Goal: Information Seeking & Learning: Learn about a topic

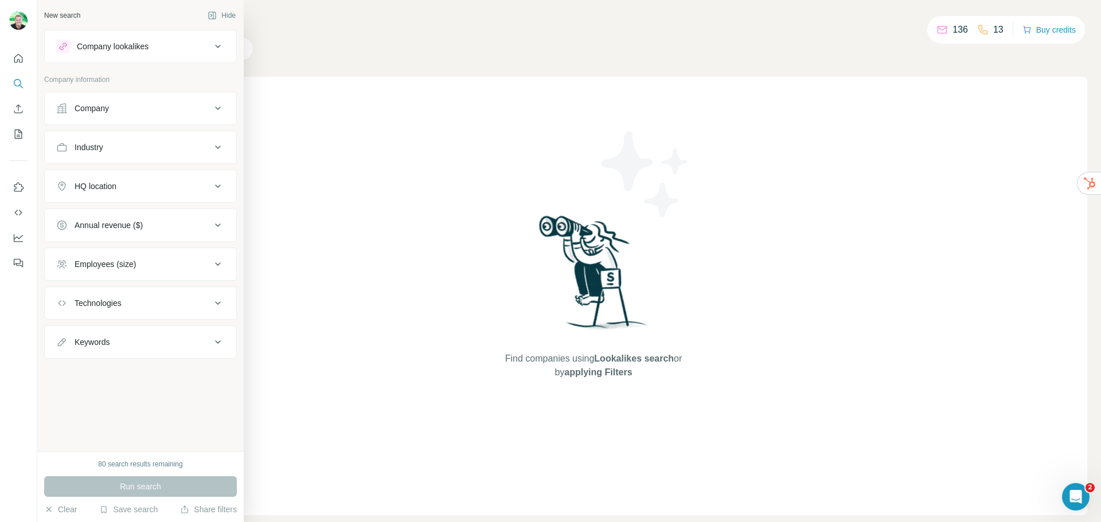
click at [153, 53] on button "Company lookalikes" at bounding box center [140, 47] width 191 height 28
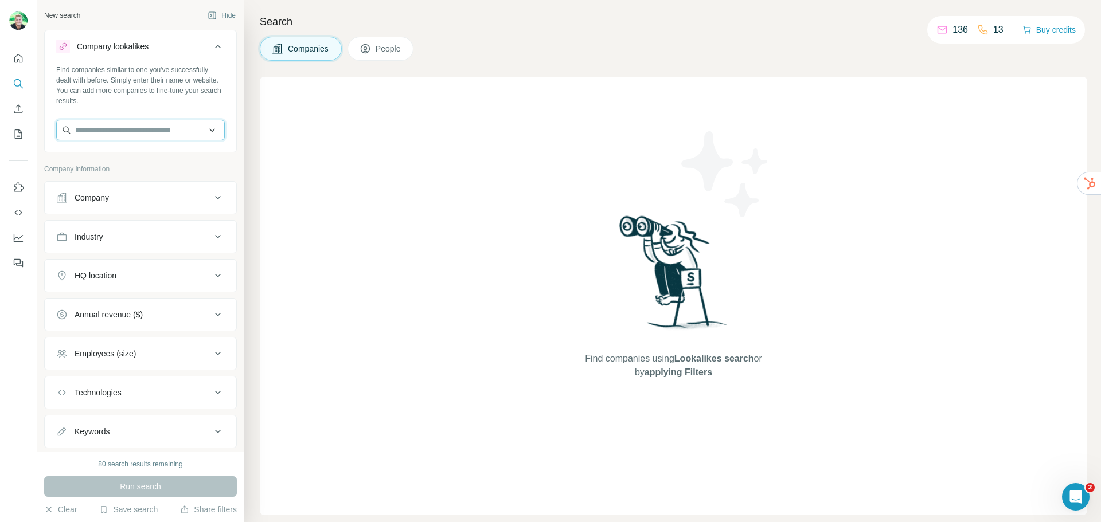
click at [131, 126] on input "text" at bounding box center [140, 130] width 169 height 21
paste input "**********"
type input "**********"
click at [140, 159] on p "Specialty Coatings" at bounding box center [122, 155] width 66 height 11
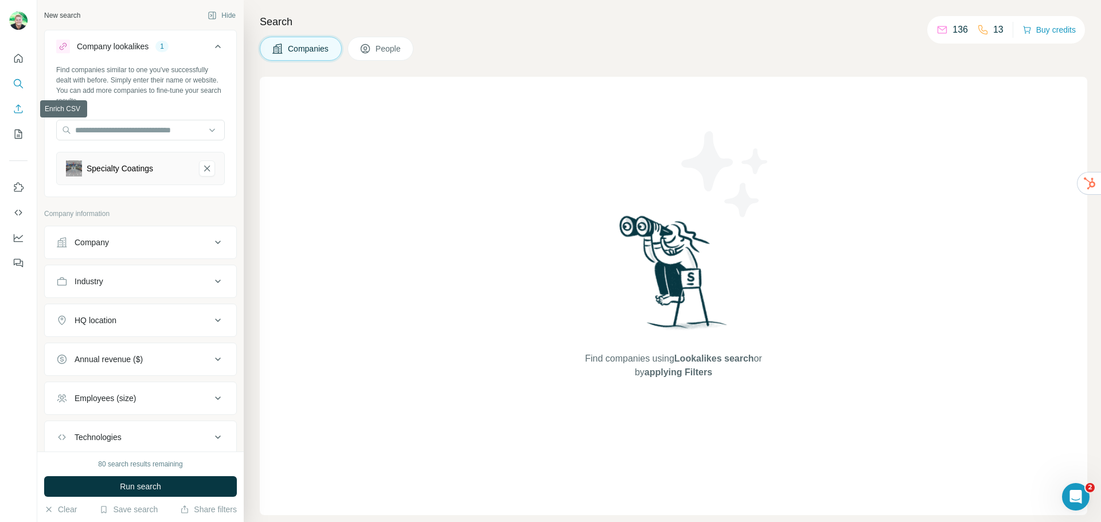
click at [22, 110] on icon "Enrich CSV" at bounding box center [18, 108] width 11 height 11
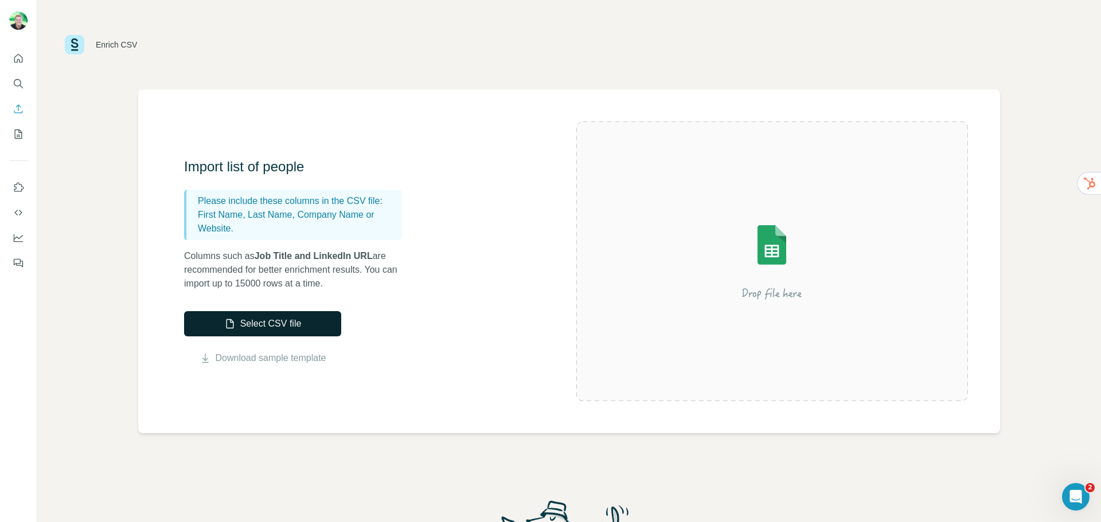
click at [281, 319] on button "Select CSV file" at bounding box center [262, 323] width 157 height 25
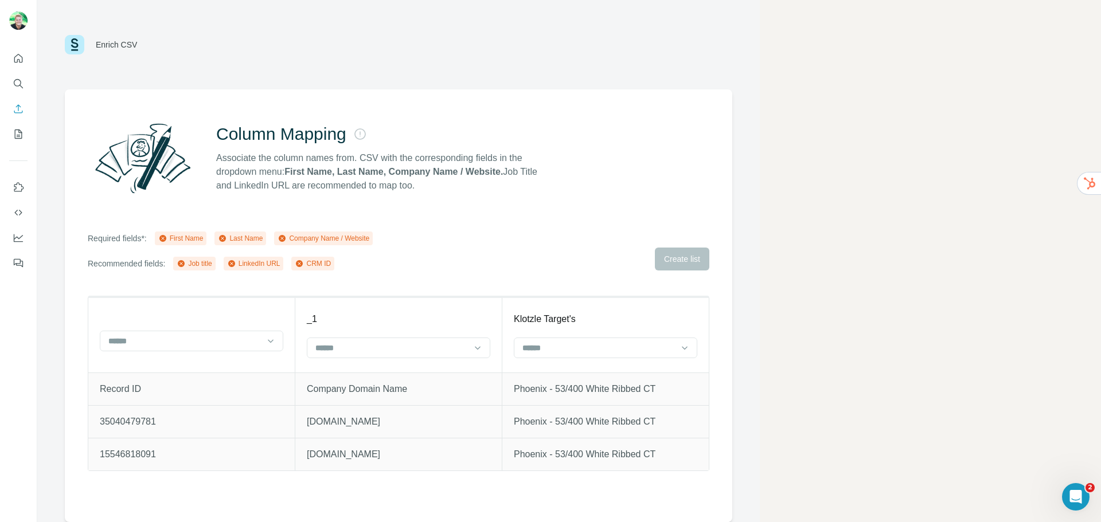
drag, startPoint x: 160, startPoint y: 387, endPoint x: 206, endPoint y: 394, distance: 46.5
click at [161, 390] on p "Record ID" at bounding box center [191, 389] width 183 height 14
click at [361, 339] on div at bounding box center [391, 347] width 155 height 19
click at [362, 374] on div "First Name" at bounding box center [398, 373] width 164 height 11
click at [230, 340] on input at bounding box center [184, 341] width 155 height 13
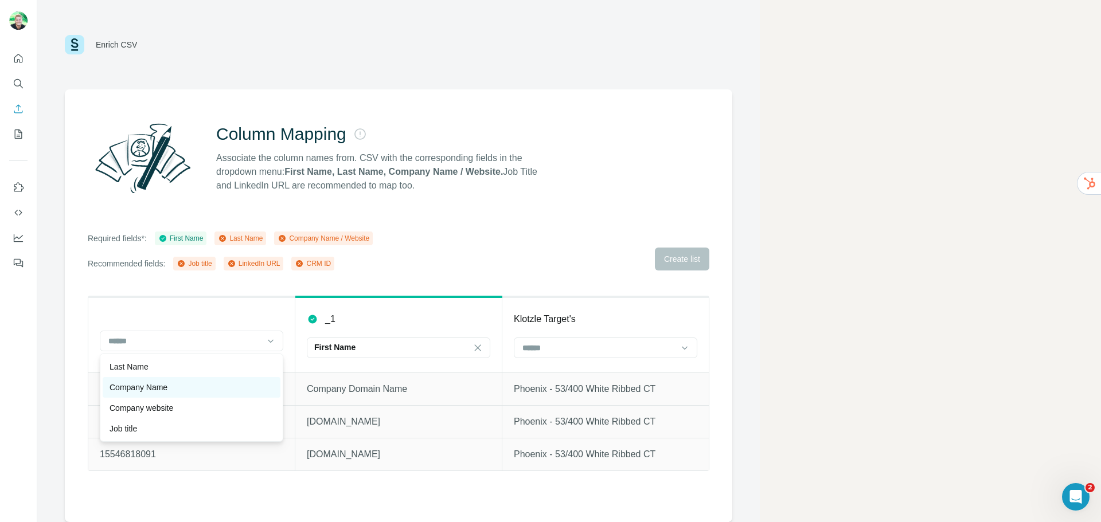
click at [230, 382] on div "Company Name" at bounding box center [191, 387] width 164 height 11
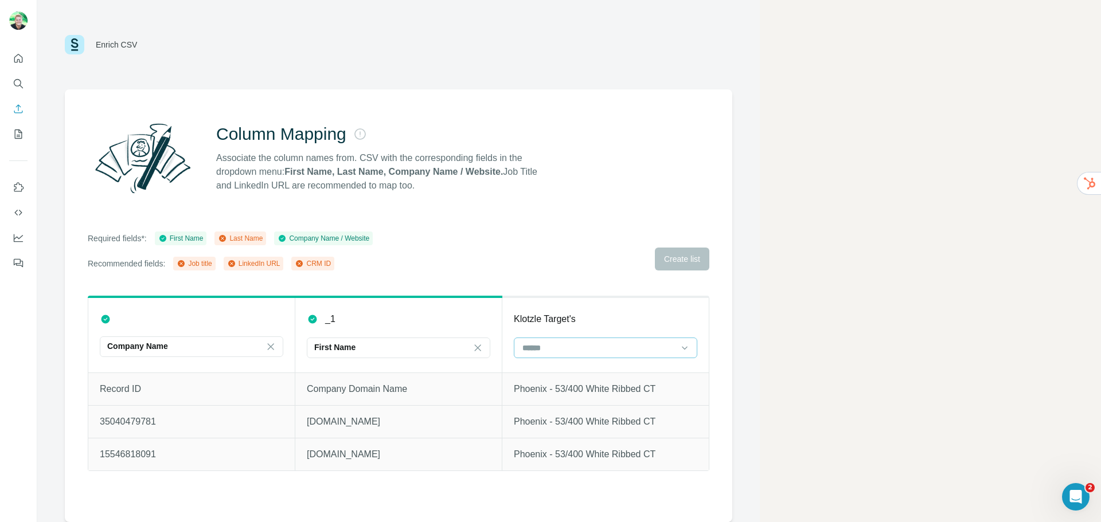
click at [550, 344] on input at bounding box center [598, 348] width 155 height 13
click at [551, 412] on p "Job title" at bounding box center [537, 414] width 28 height 11
click at [358, 391] on p "Company Domain Name" at bounding box center [398, 389] width 183 height 14
click at [226, 237] on icon at bounding box center [222, 238] width 7 height 7
click at [236, 263] on icon at bounding box center [231, 263] width 9 height 9
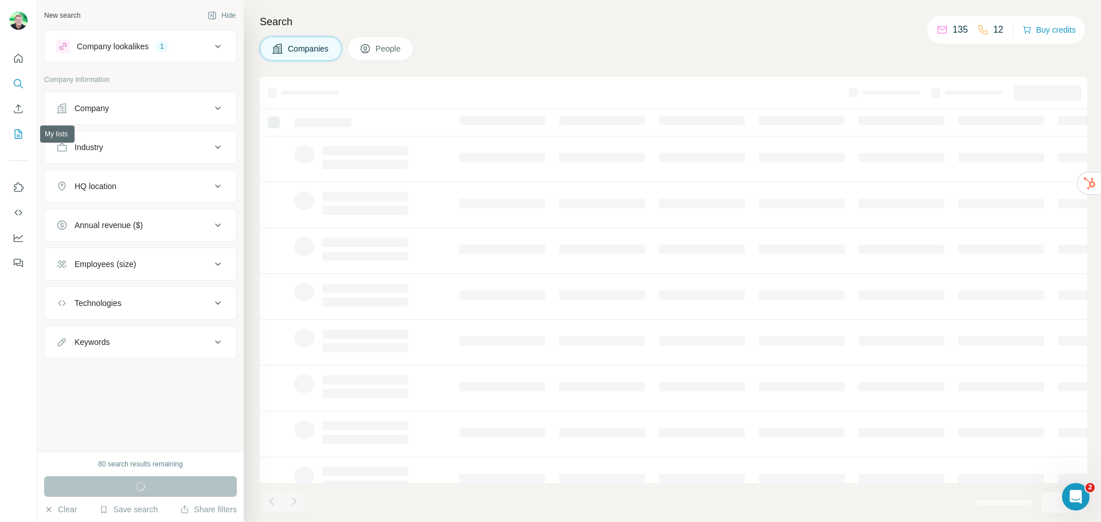
click at [15, 136] on icon "My lists" at bounding box center [18, 133] width 11 height 11
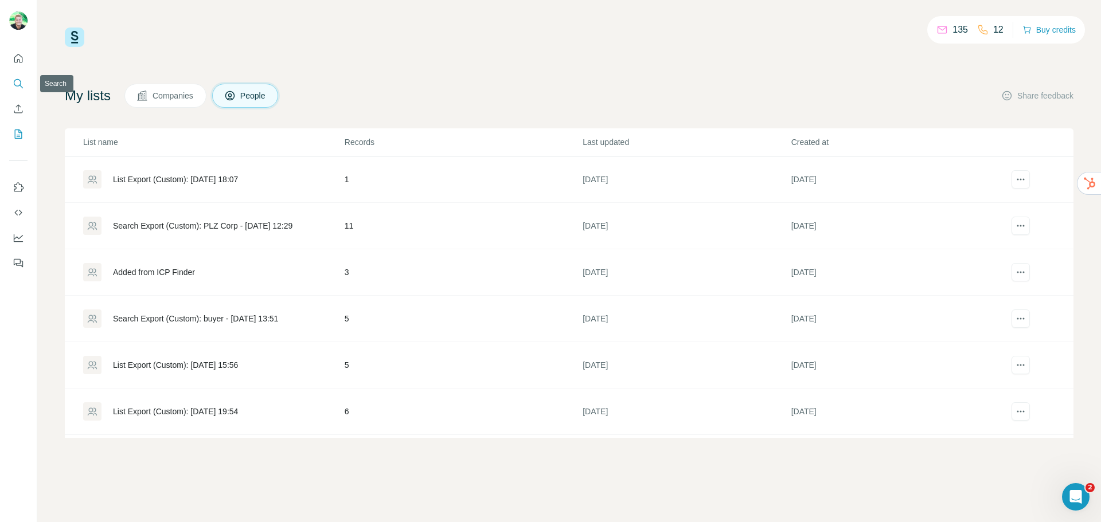
click at [20, 83] on icon "Search" at bounding box center [18, 83] width 11 height 11
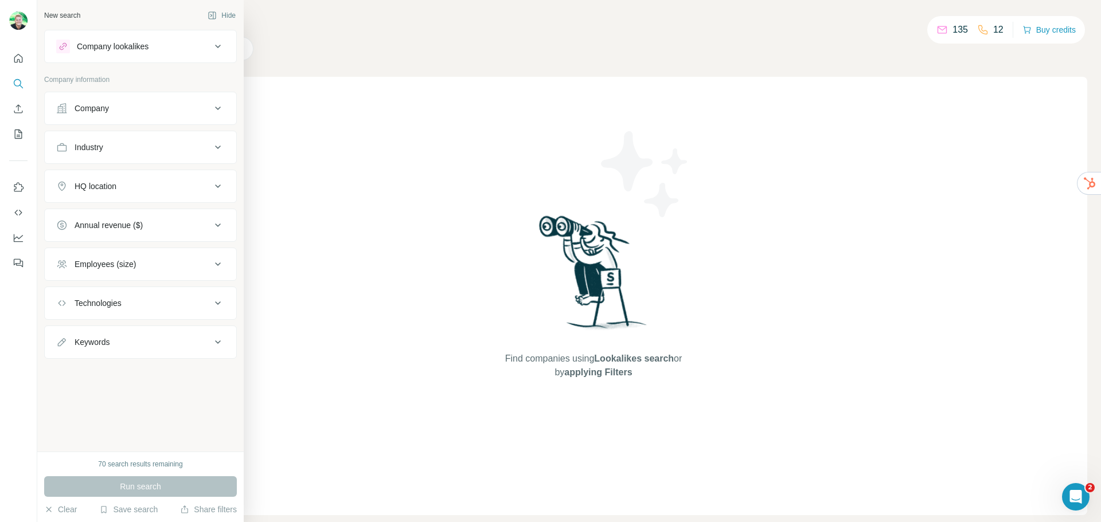
click at [105, 109] on div "Company" at bounding box center [92, 108] width 34 height 11
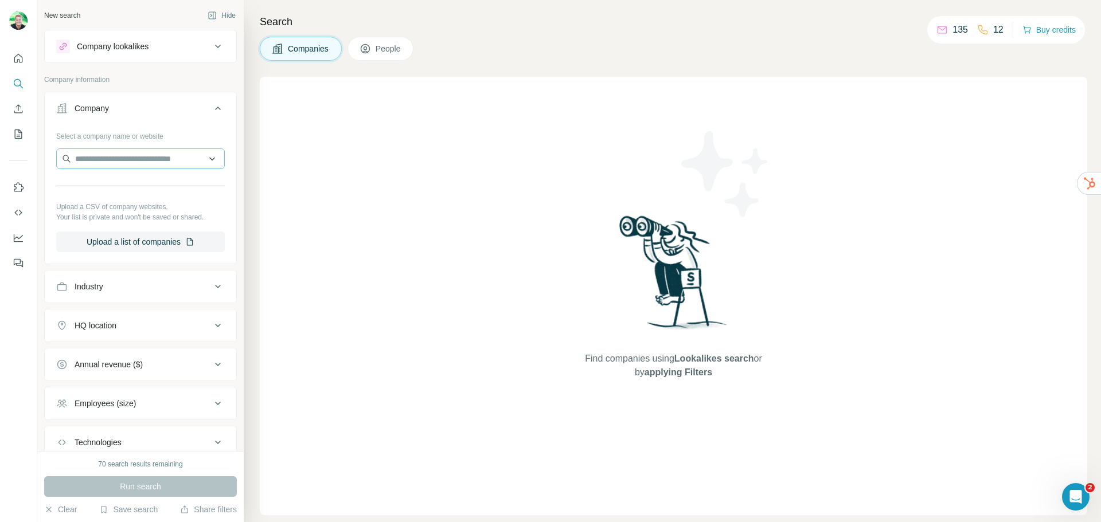
drag, startPoint x: 127, startPoint y: 172, endPoint x: 124, endPoint y: 164, distance: 8.3
click at [124, 165] on div "Select a company name or website Upload a CSV of company websites. Your list is…" at bounding box center [140, 190] width 169 height 126
click at [124, 161] on input "text" at bounding box center [140, 158] width 169 height 21
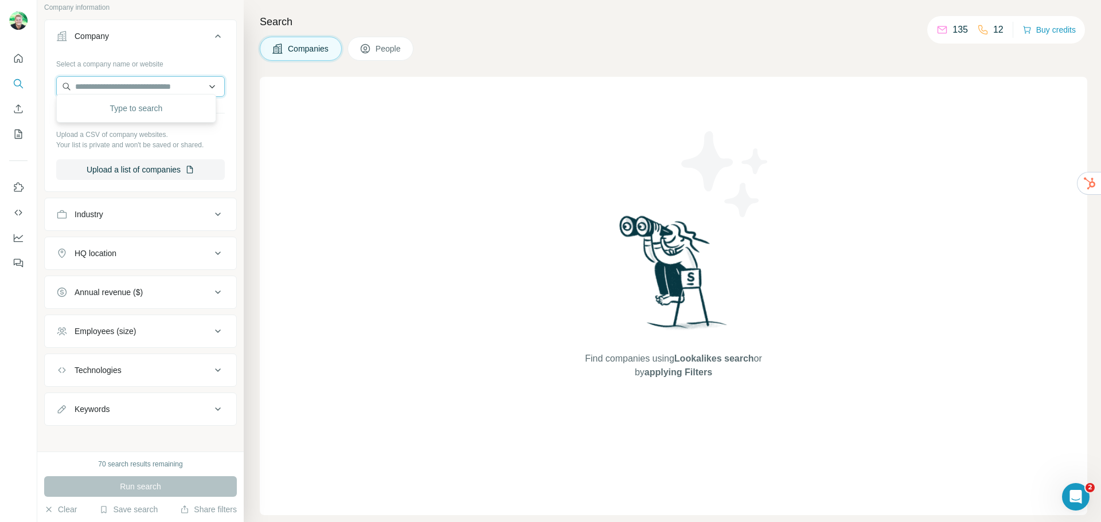
scroll to position [79, 0]
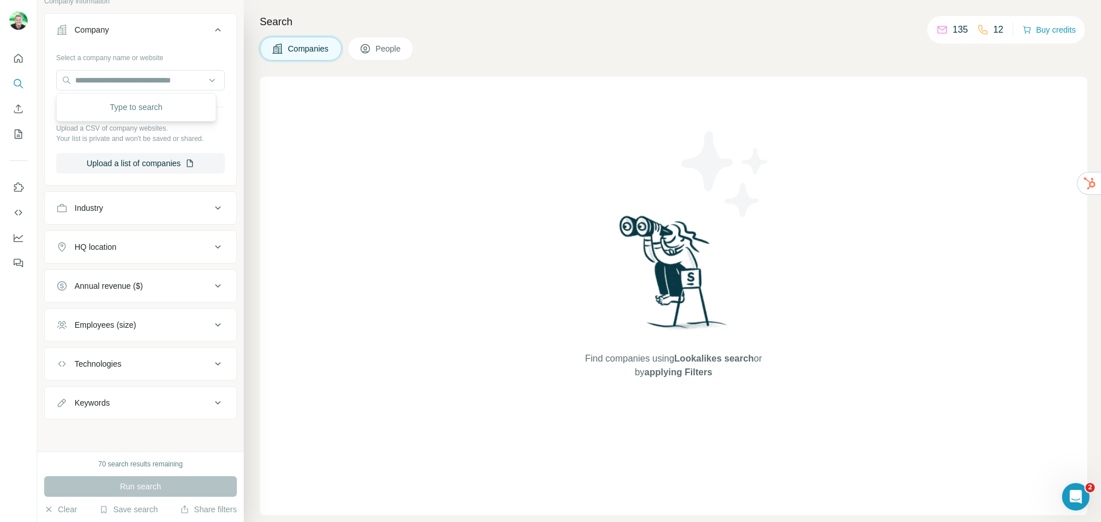
click at [156, 109] on div "Type to search" at bounding box center [136, 107] width 154 height 23
click at [88, 83] on input "text" at bounding box center [140, 80] width 169 height 21
type input "**********"
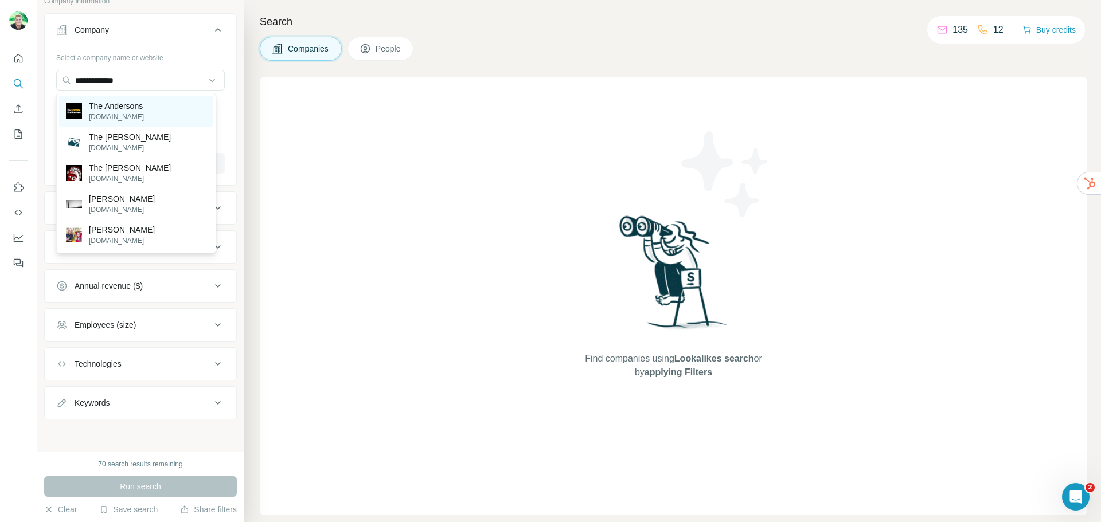
click at [138, 120] on p "andersonsinc.com" at bounding box center [116, 117] width 55 height 10
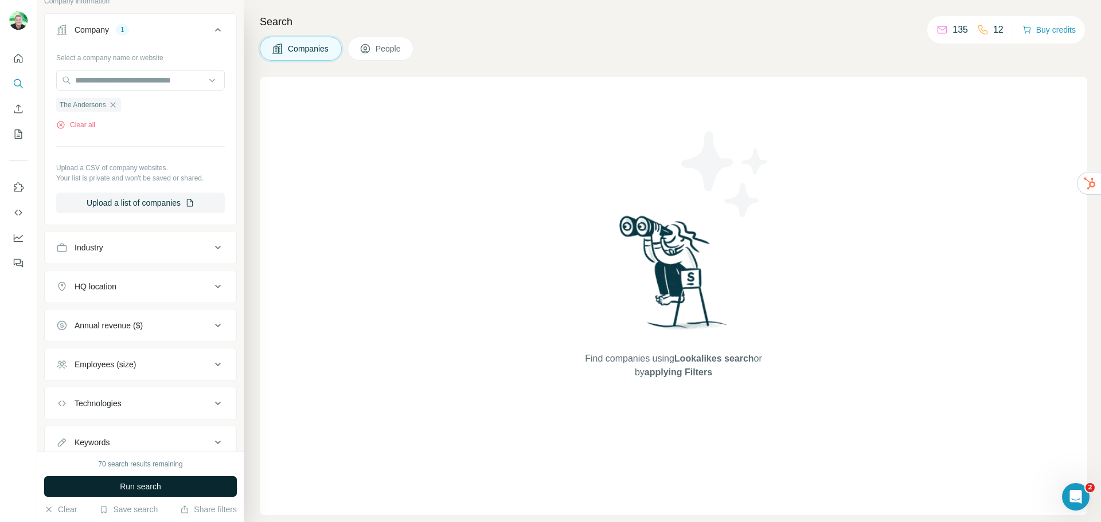
click at [206, 485] on button "Run search" at bounding box center [140, 486] width 193 height 21
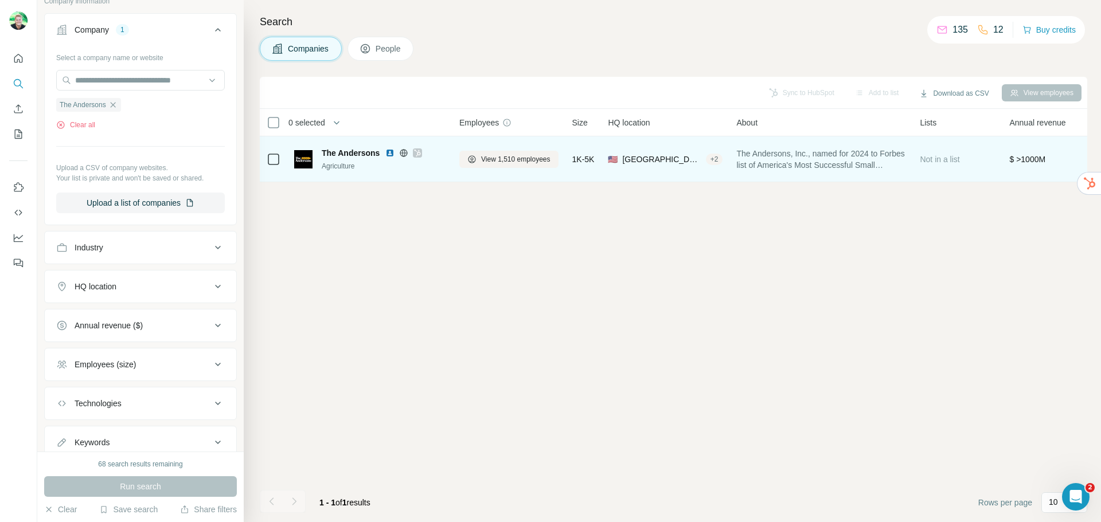
click at [303, 159] on img at bounding box center [303, 159] width 18 height 18
click at [279, 158] on icon at bounding box center [274, 159] width 14 height 14
click at [348, 156] on span "The Andersons" at bounding box center [351, 152] width 58 height 11
click at [350, 154] on span "The Andersons" at bounding box center [351, 152] width 58 height 11
click at [359, 158] on span "The Andersons" at bounding box center [351, 152] width 58 height 11
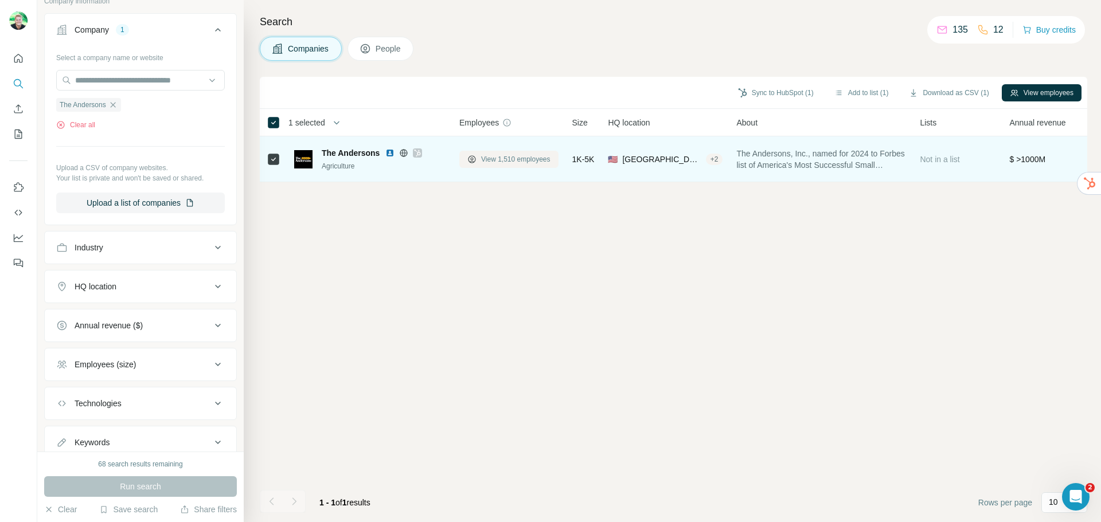
click at [512, 161] on span "View 1,510 employees" at bounding box center [515, 159] width 69 height 10
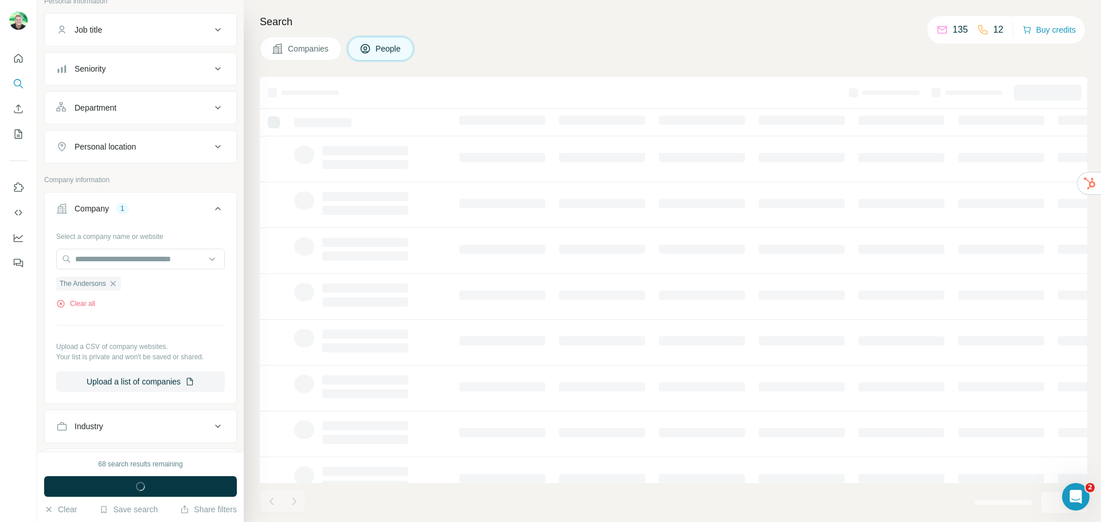
scroll to position [257, 0]
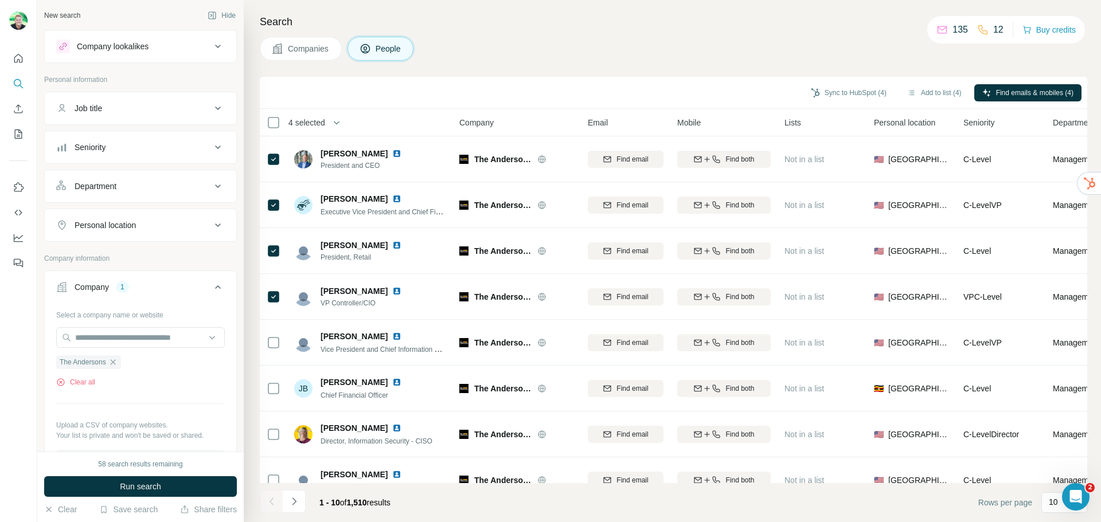
click at [187, 54] on button "Company lookalikes" at bounding box center [140, 47] width 191 height 28
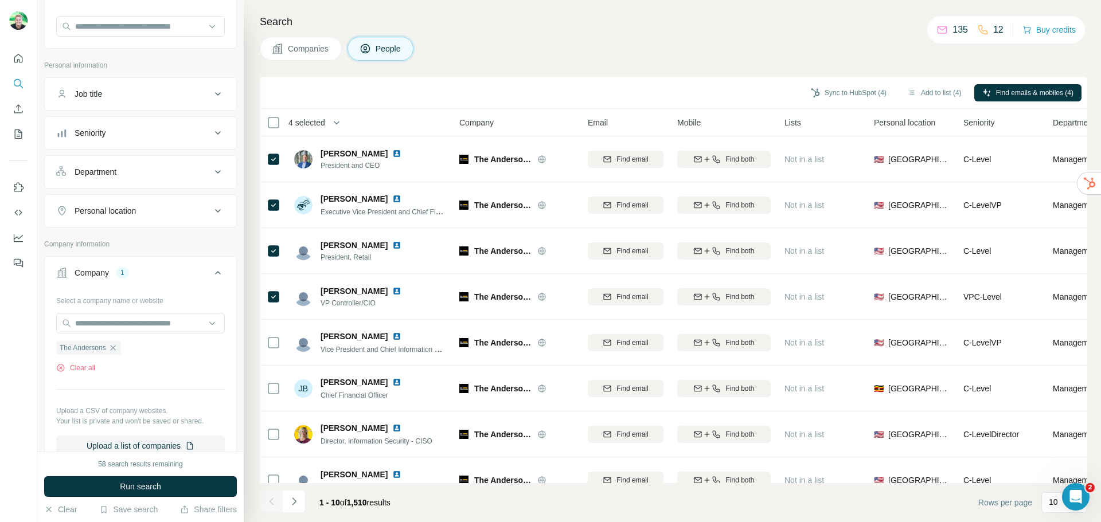
scroll to position [115, 0]
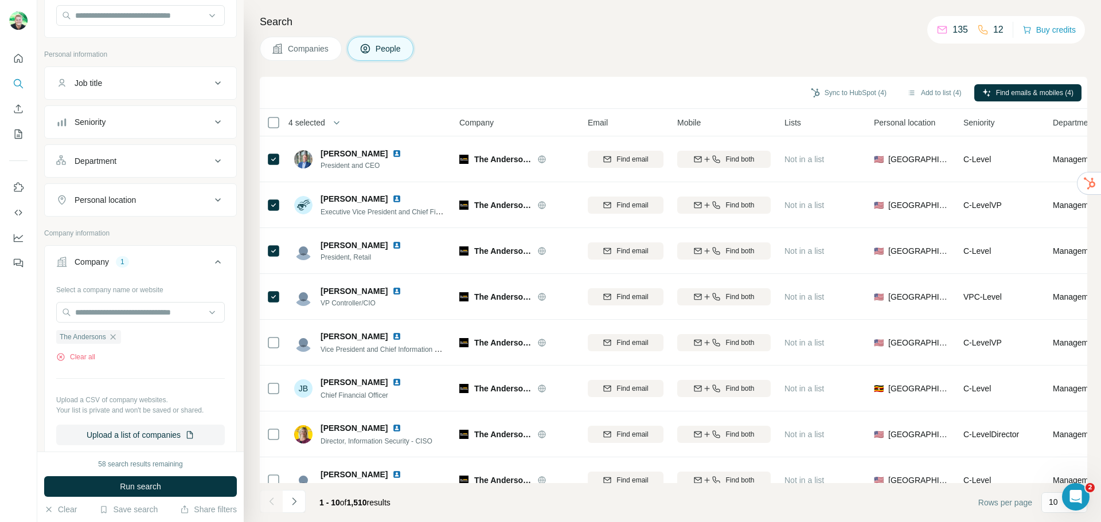
click at [121, 263] on div "1" at bounding box center [122, 262] width 13 height 10
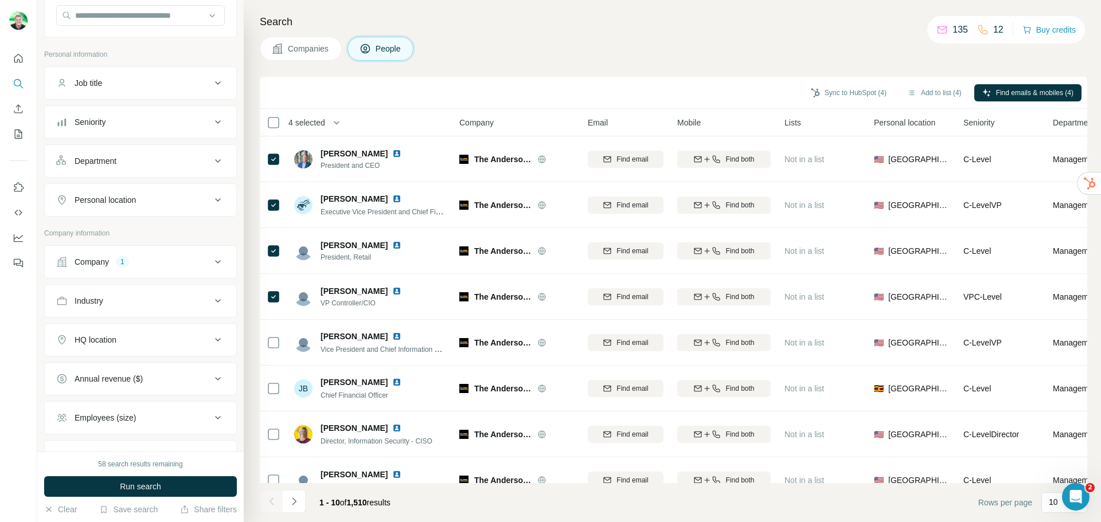
click at [87, 271] on button "Company 1" at bounding box center [140, 262] width 191 height 28
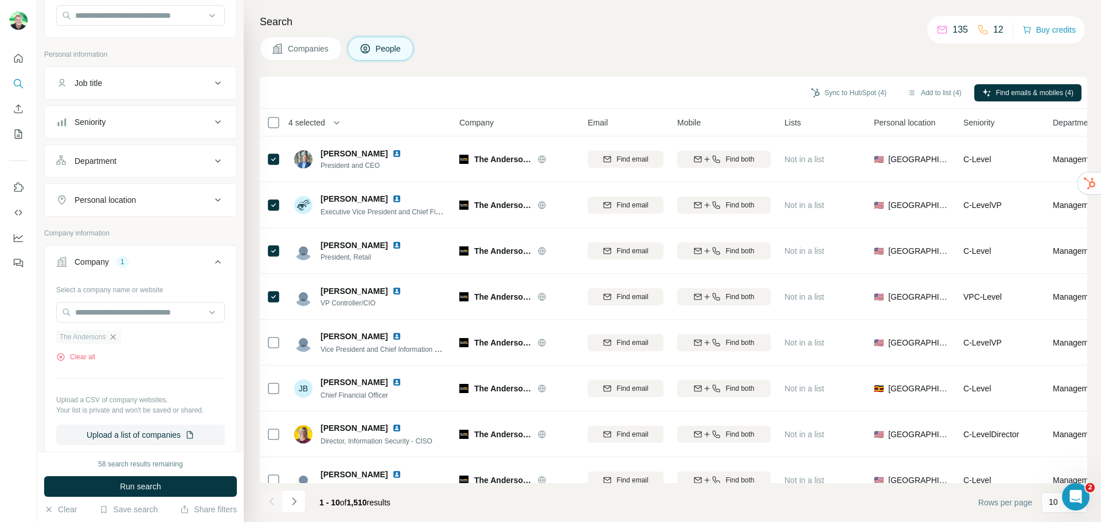
click at [115, 337] on icon "button" at bounding box center [112, 336] width 5 height 5
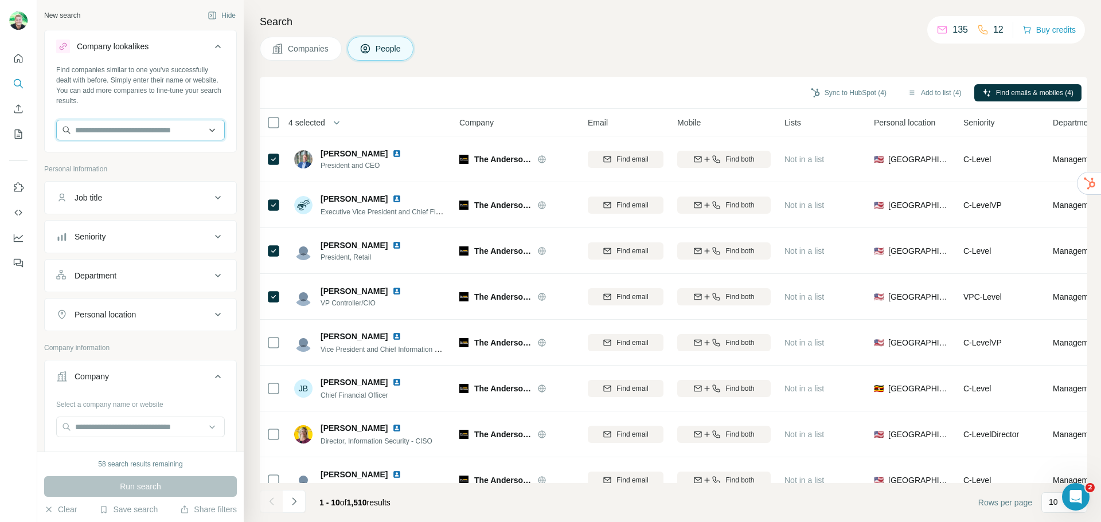
drag, startPoint x: 132, startPoint y: 130, endPoint x: 141, endPoint y: 129, distance: 8.7
click at [132, 130] on input "text" at bounding box center [140, 130] width 169 height 21
paste input "**********"
drag, startPoint x: 102, startPoint y: 128, endPoint x: 30, endPoint y: 124, distance: 71.8
click at [30, 124] on div "**********" at bounding box center [550, 261] width 1101 height 522
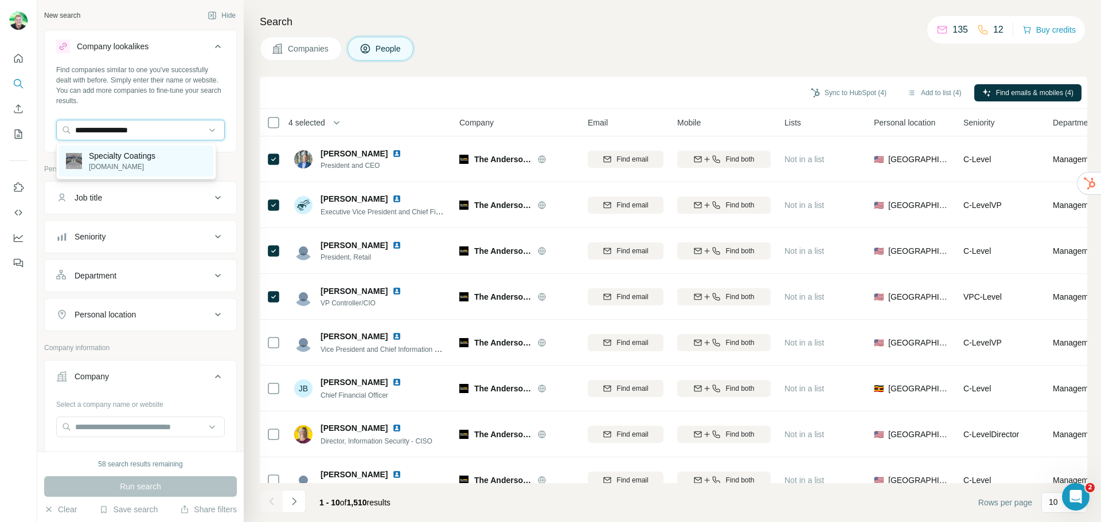
type input "**********"
click at [156, 148] on div "Specialty Coatings [DOMAIN_NAME]" at bounding box center [136, 161] width 154 height 31
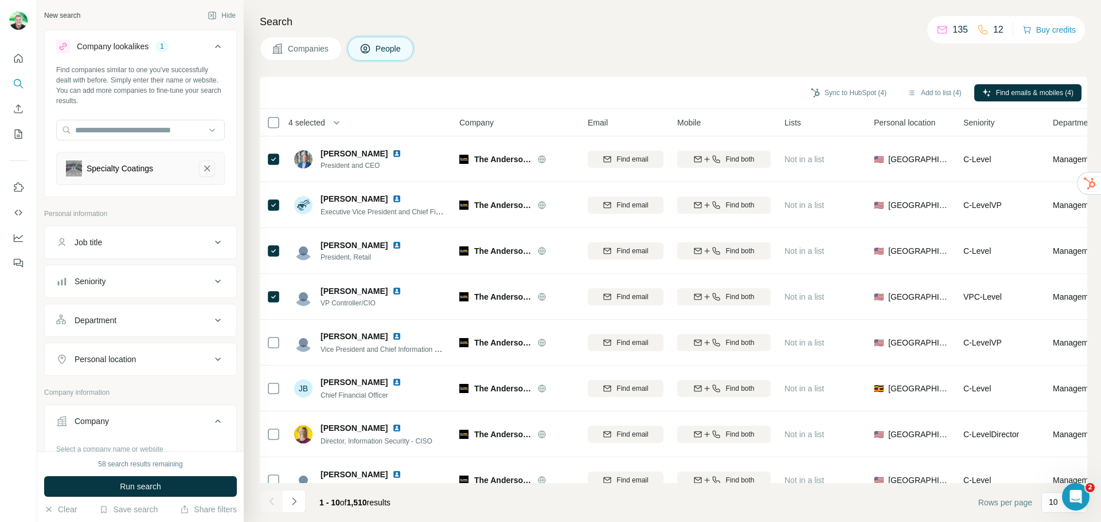
click at [202, 169] on icon "Specialty Coatings-remove-button" at bounding box center [207, 168] width 10 height 11
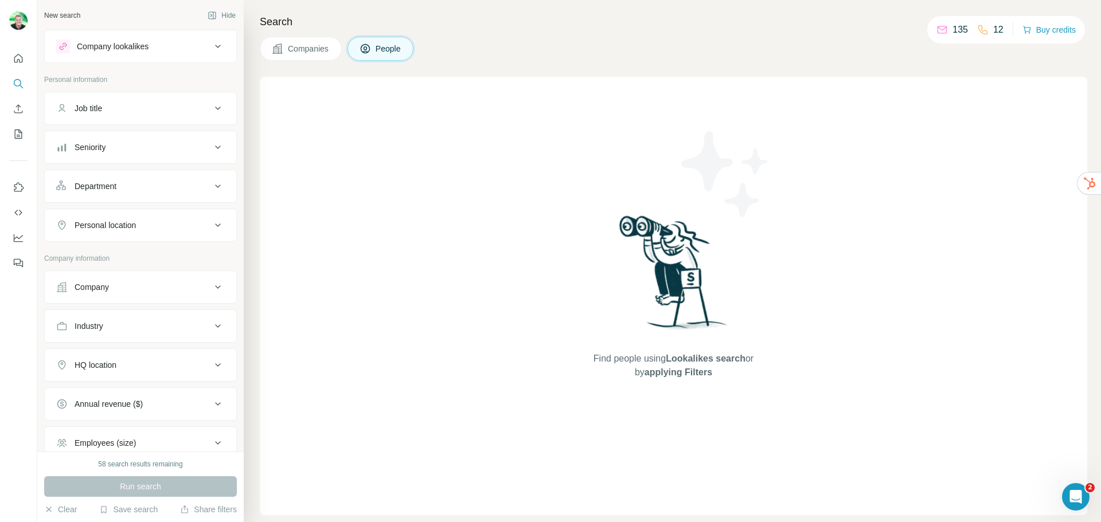
click at [113, 281] on button "Company" at bounding box center [140, 287] width 191 height 28
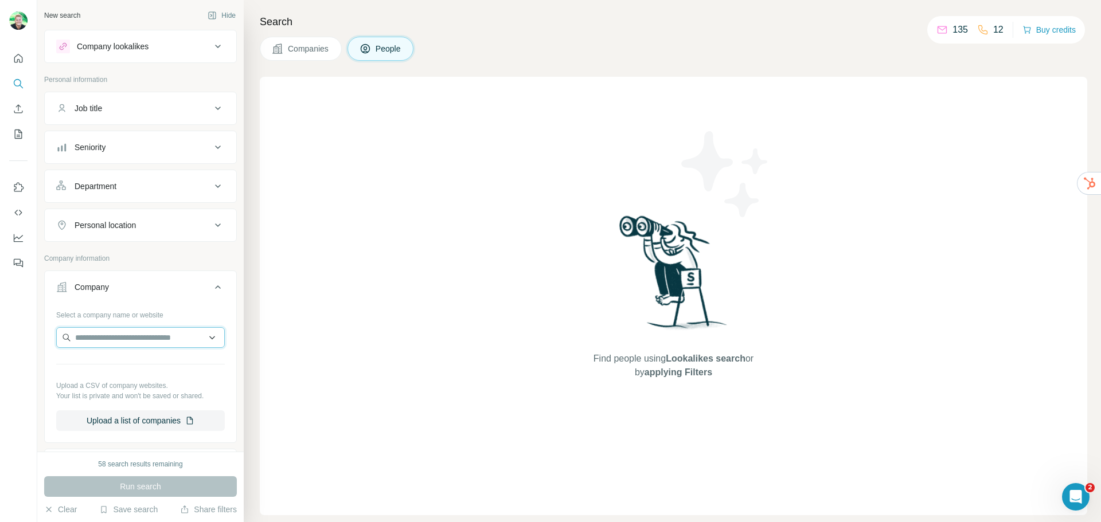
drag, startPoint x: 104, startPoint y: 341, endPoint x: 118, endPoint y: 336, distance: 14.3
click at [105, 341] on input "text" at bounding box center [140, 337] width 169 height 21
type input "*"
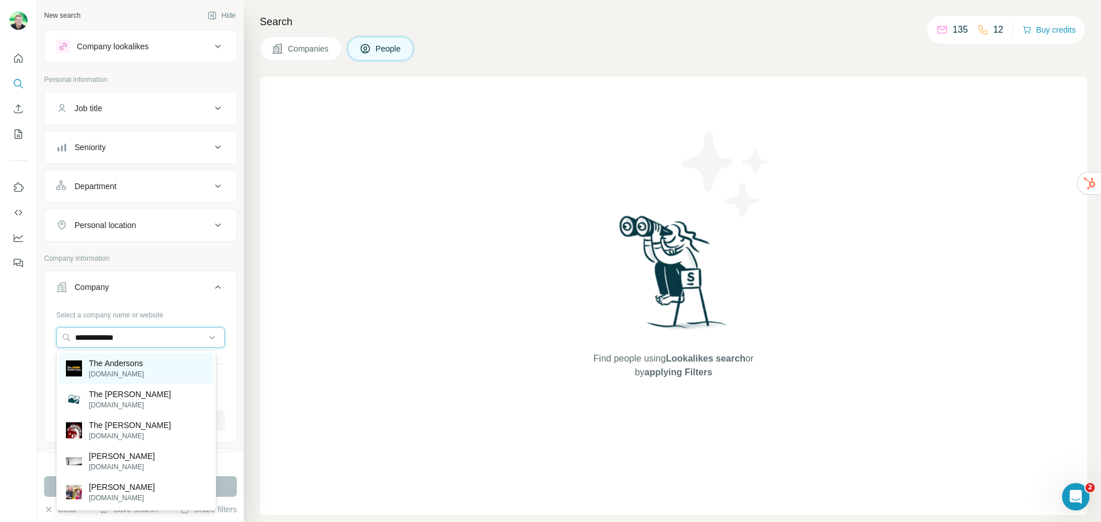
type input "**********"
click at [111, 374] on p "[DOMAIN_NAME]" at bounding box center [116, 374] width 55 height 10
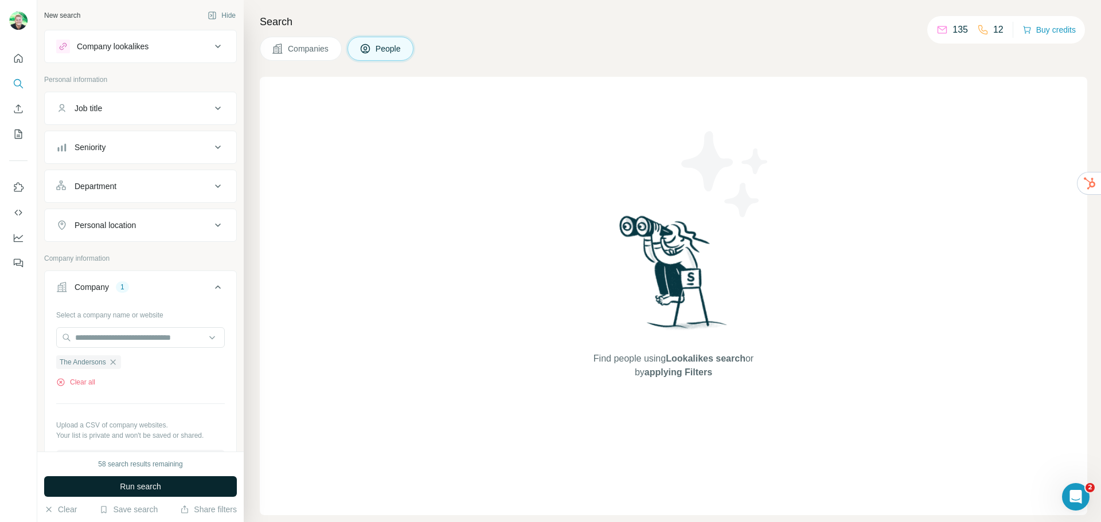
click at [139, 483] on span "Run search" at bounding box center [140, 486] width 41 height 11
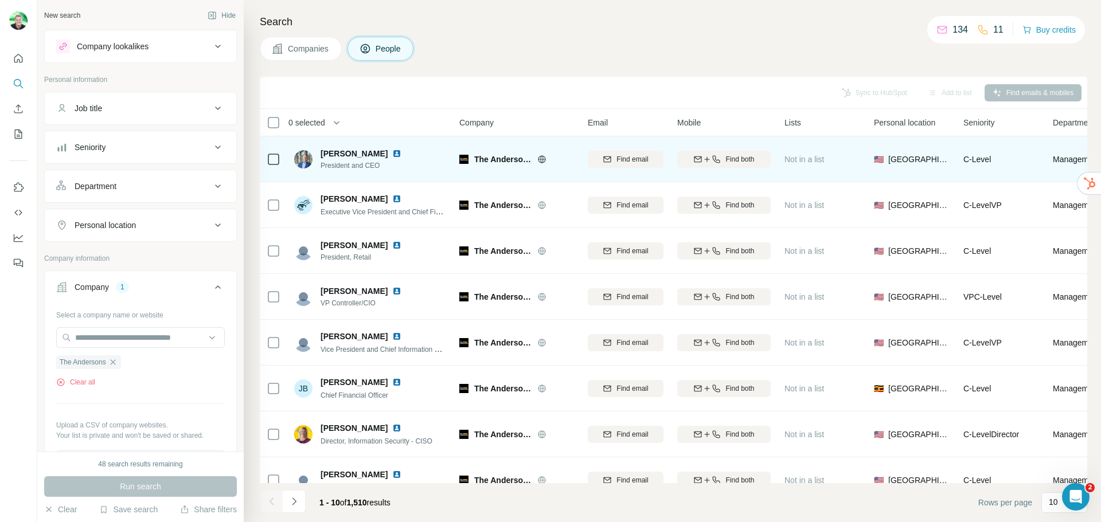
click at [279, 161] on icon at bounding box center [274, 159] width 14 height 14
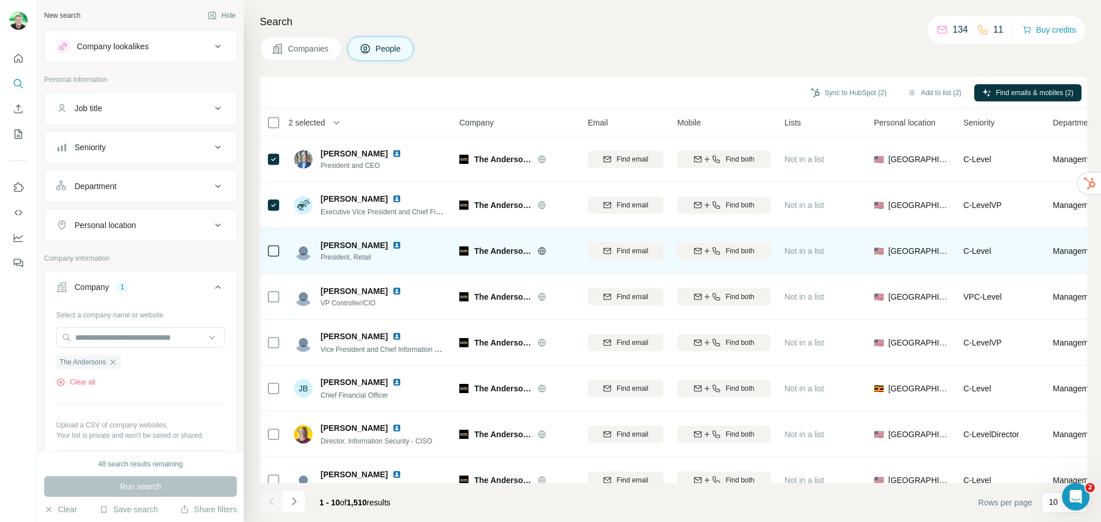
click at [275, 259] on div at bounding box center [274, 251] width 14 height 32
click at [273, 244] on div at bounding box center [274, 251] width 14 height 32
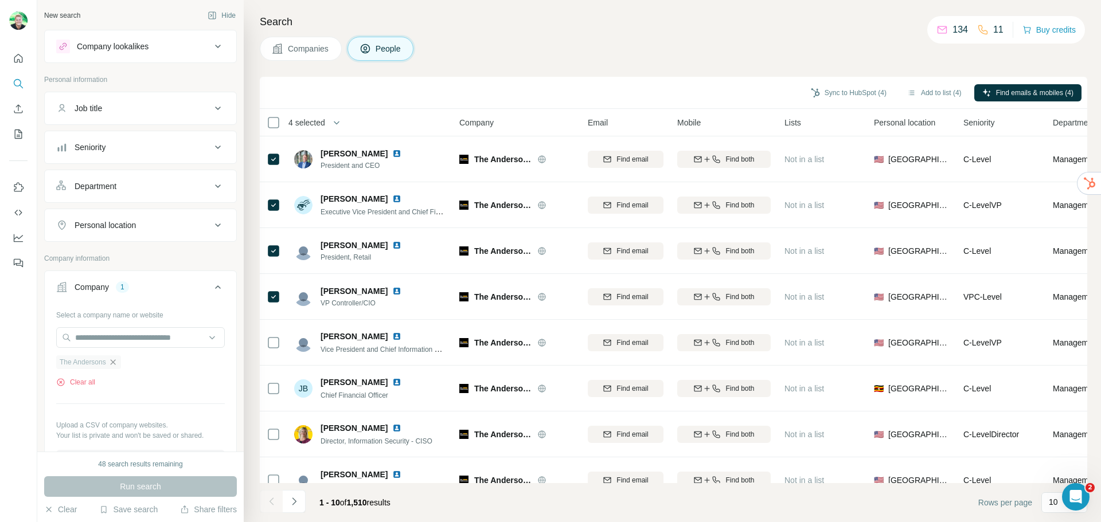
click at [114, 363] on icon "button" at bounding box center [112, 362] width 9 height 9
click at [155, 58] on button "Company lookalikes" at bounding box center [140, 47] width 191 height 28
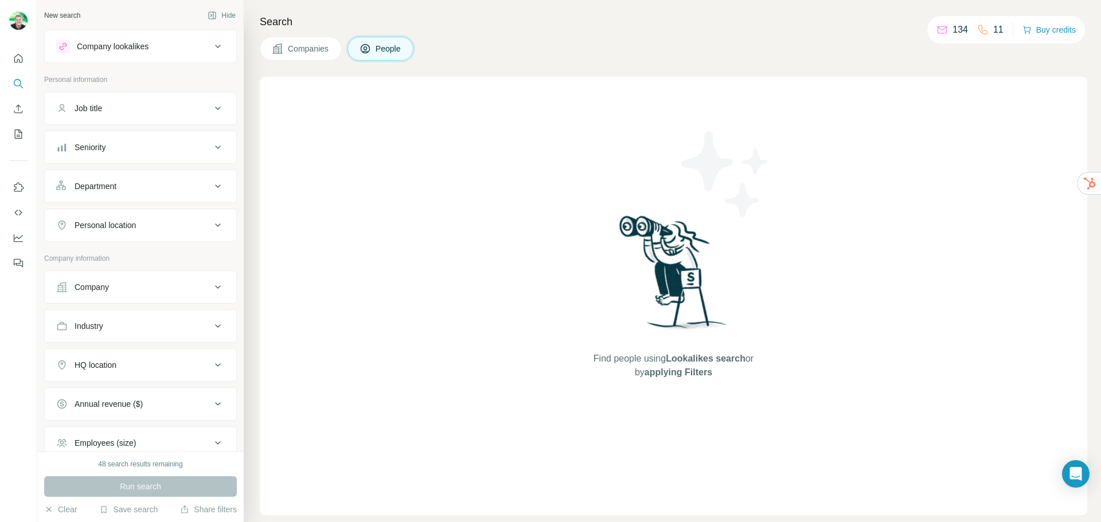
click at [185, 45] on div "Company lookalikes" at bounding box center [133, 47] width 155 height 14
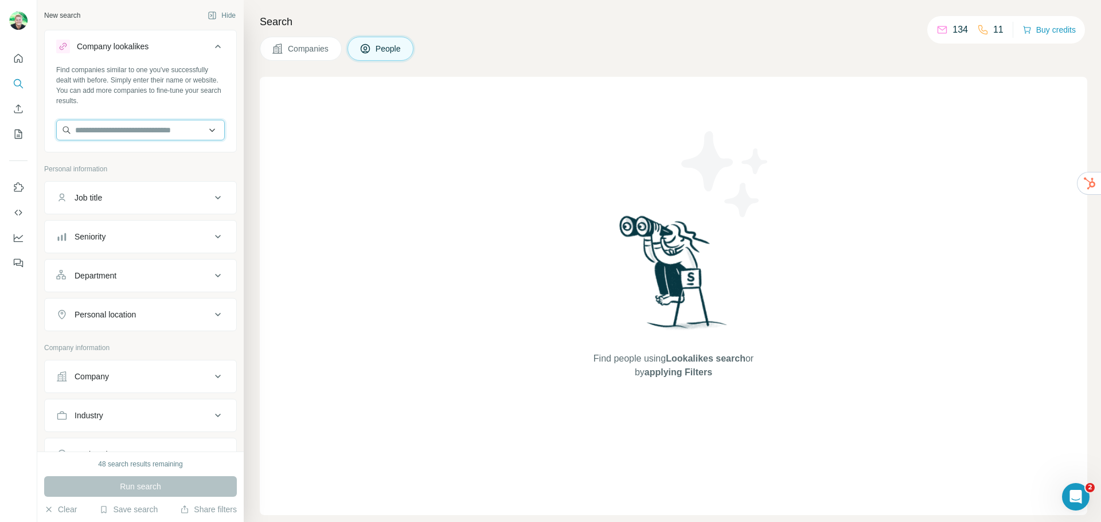
click at [143, 128] on input "text" at bounding box center [140, 130] width 169 height 21
paste input "**********"
drag, startPoint x: 104, startPoint y: 133, endPoint x: 59, endPoint y: 127, distance: 45.2
click at [59, 127] on input "**********" at bounding box center [140, 130] width 169 height 21
type input "**********"
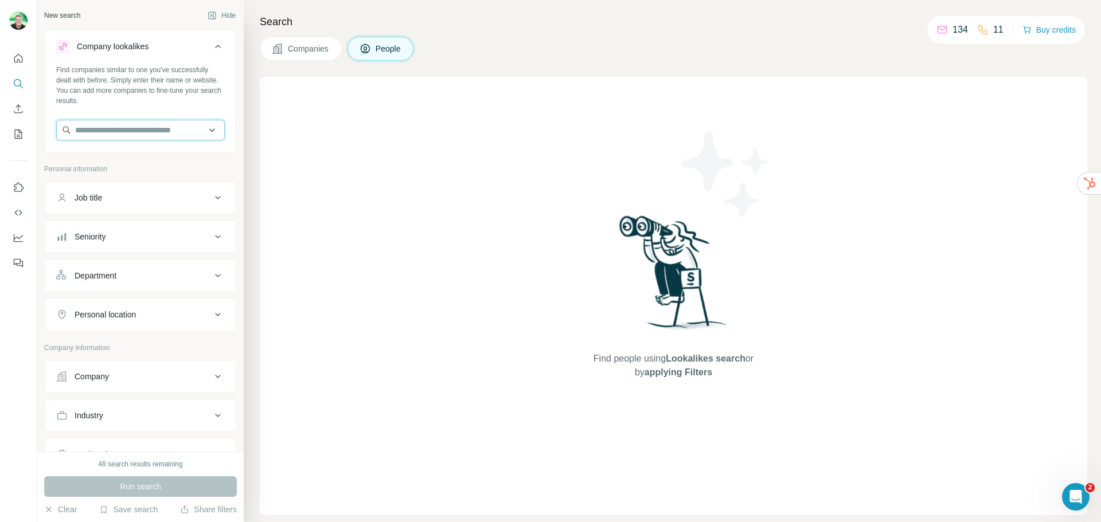
click at [123, 128] on input "text" at bounding box center [140, 130] width 169 height 21
paste input "**********"
type input "**********"
click at [135, 156] on p "Specialty Coatings" at bounding box center [122, 155] width 66 height 11
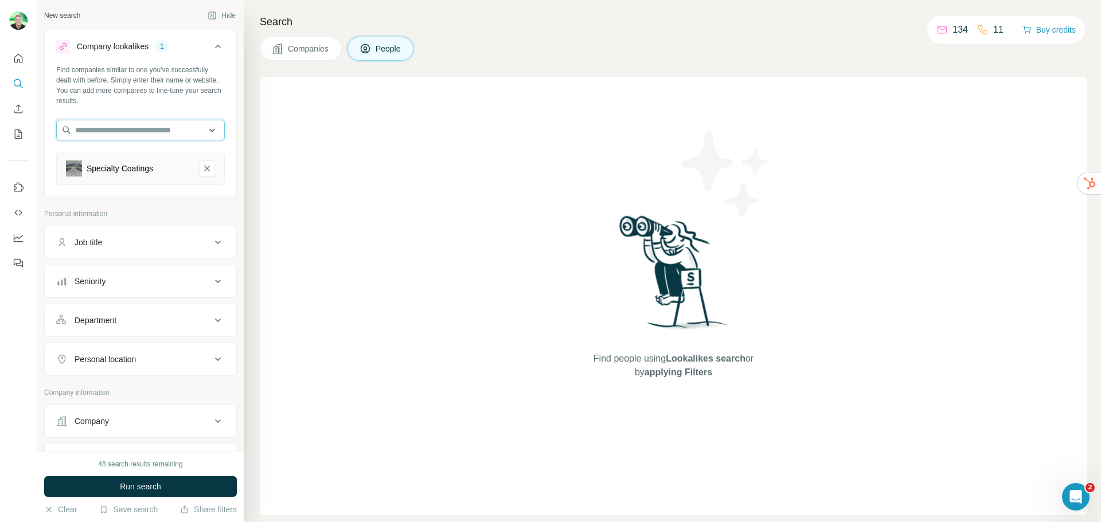
click at [154, 132] on input "text" at bounding box center [140, 130] width 169 height 21
paste input "**********"
type input "**********"
click at [109, 153] on p "Pattern Paving" at bounding box center [116, 155] width 55 height 11
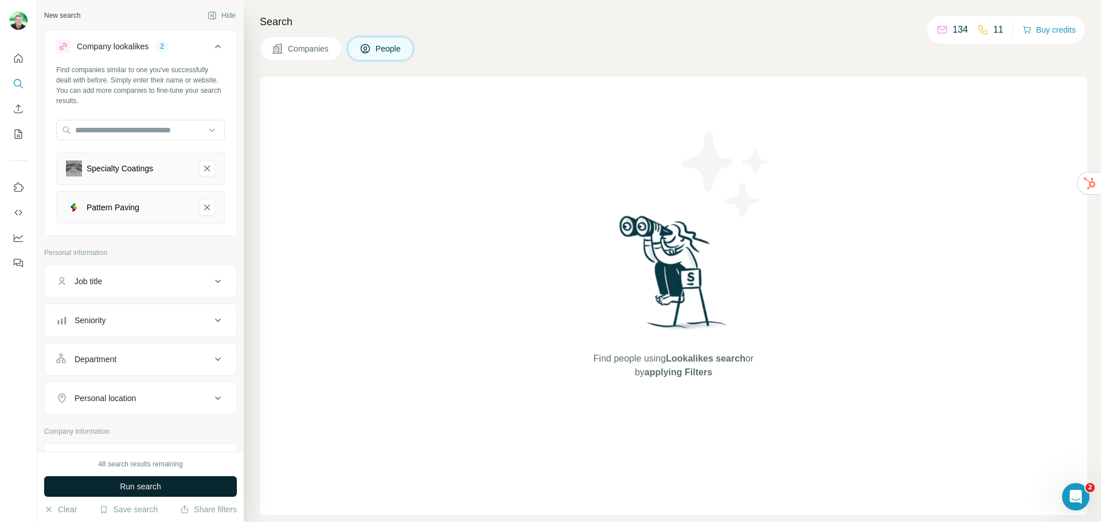
click at [134, 485] on span "Run search" at bounding box center [140, 486] width 41 height 11
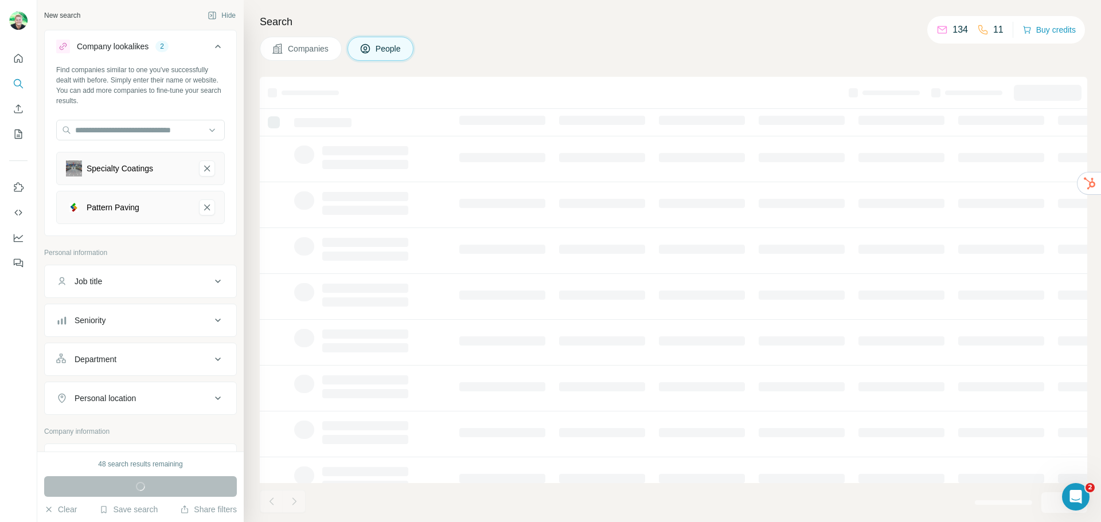
click at [311, 48] on span "Companies" at bounding box center [309, 48] width 42 height 11
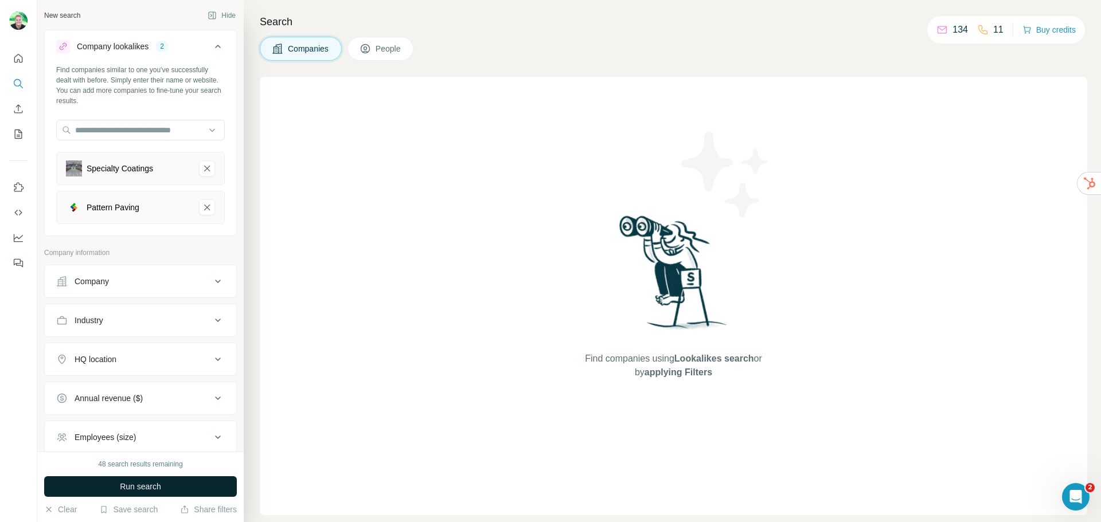
click at [187, 488] on button "Run search" at bounding box center [140, 486] width 193 height 21
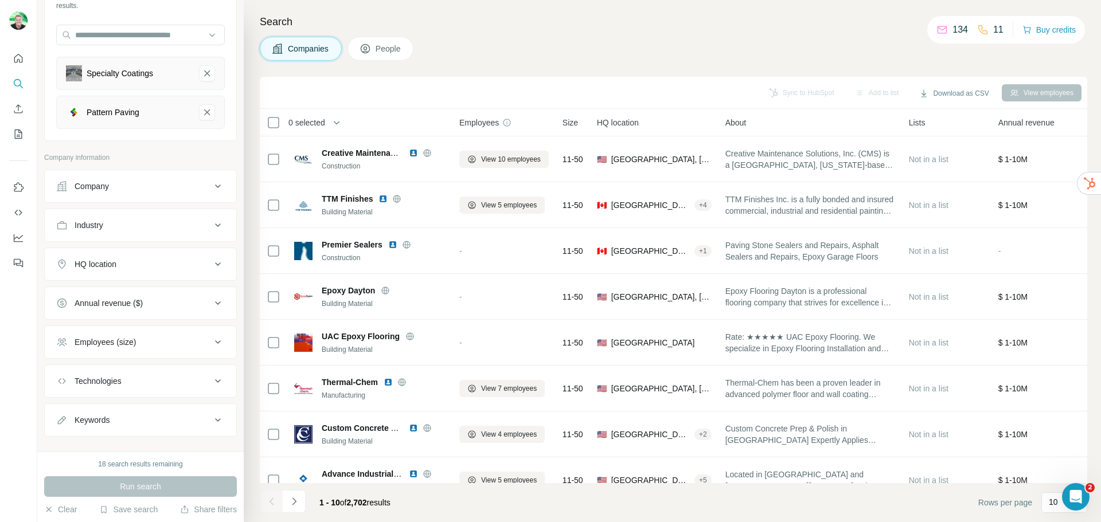
scroll to position [112, 0]
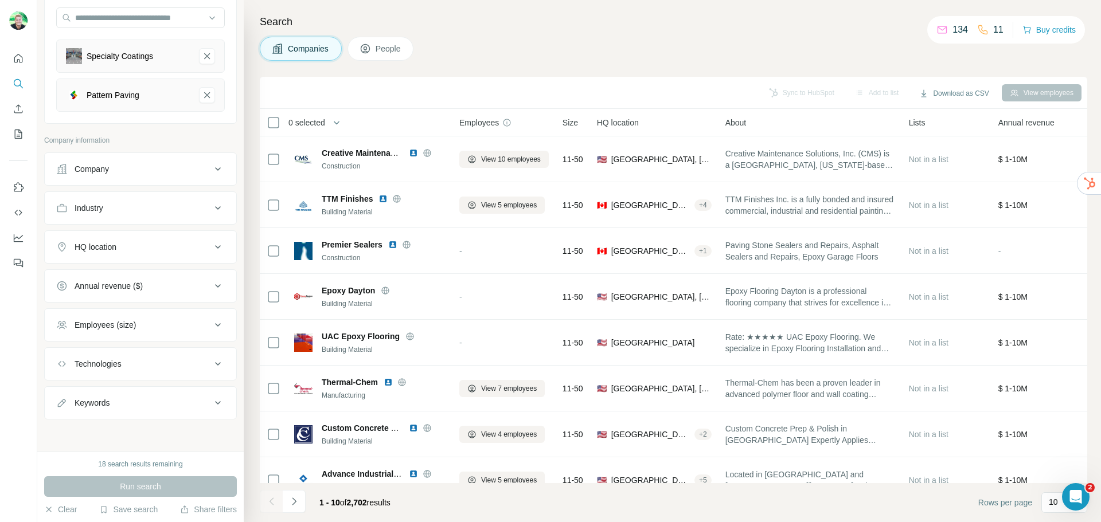
click at [143, 327] on div "Employees (size)" at bounding box center [133, 324] width 155 height 11
click at [90, 373] on span "2-10" at bounding box center [80, 371] width 21 height 11
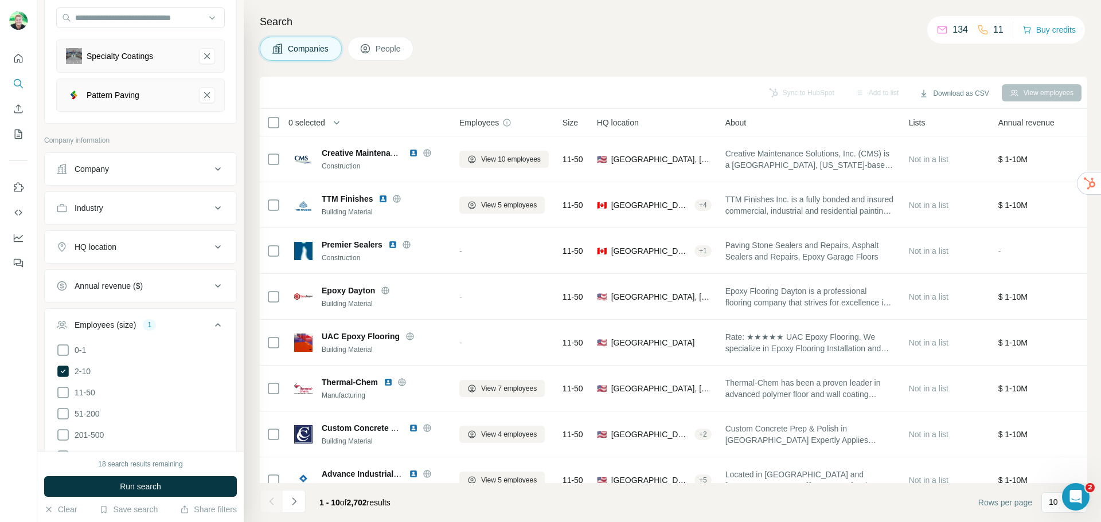
click at [140, 216] on button "Industry" at bounding box center [140, 208] width 191 height 28
click at [483, 62] on div "Search Companies People Sync to HubSpot Add to list Download as CSV View employ…" at bounding box center [672, 261] width 857 height 522
click at [114, 281] on div "HQ location" at bounding box center [96, 281] width 42 height 11
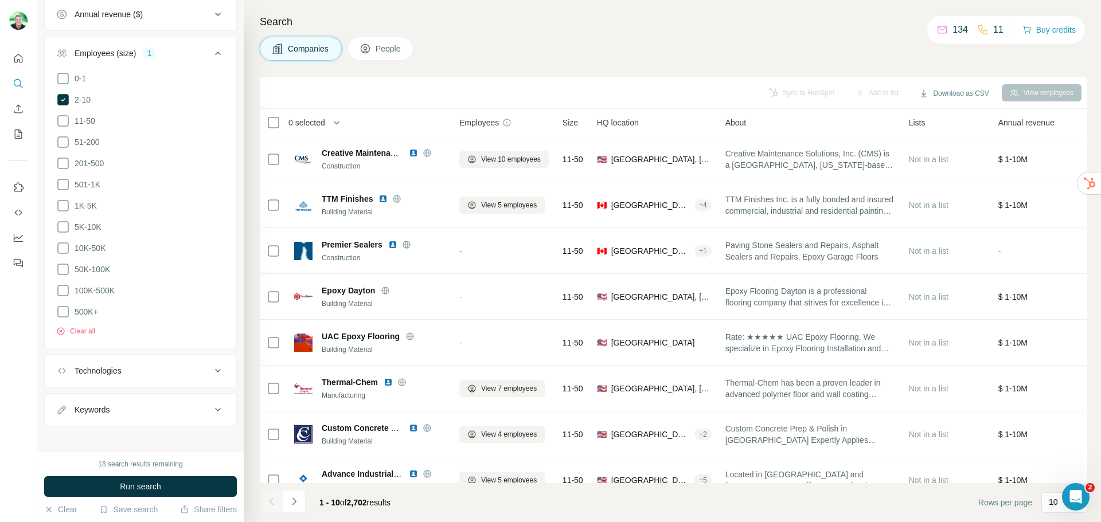
scroll to position [224, 0]
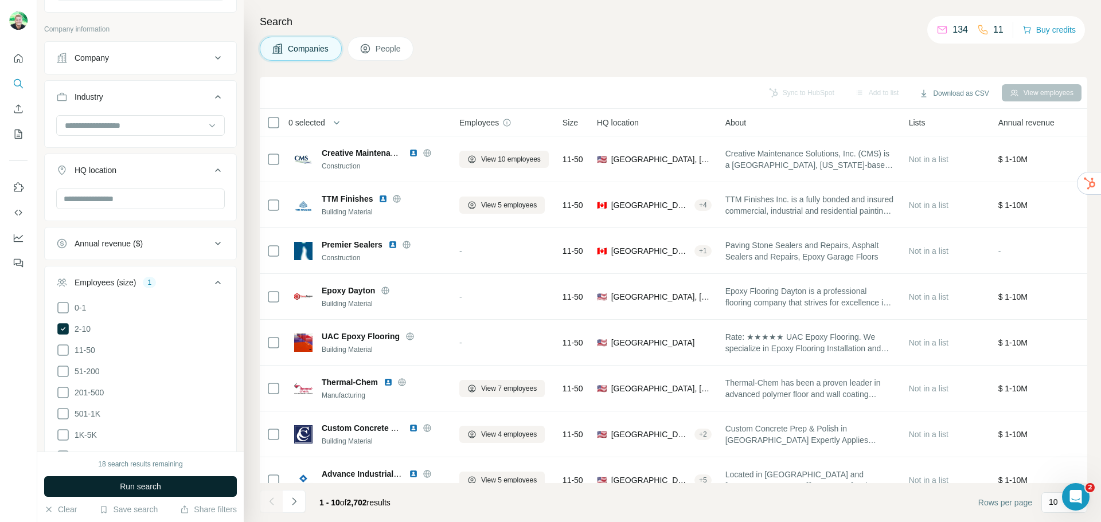
click at [138, 491] on span "Run search" at bounding box center [140, 486] width 41 height 11
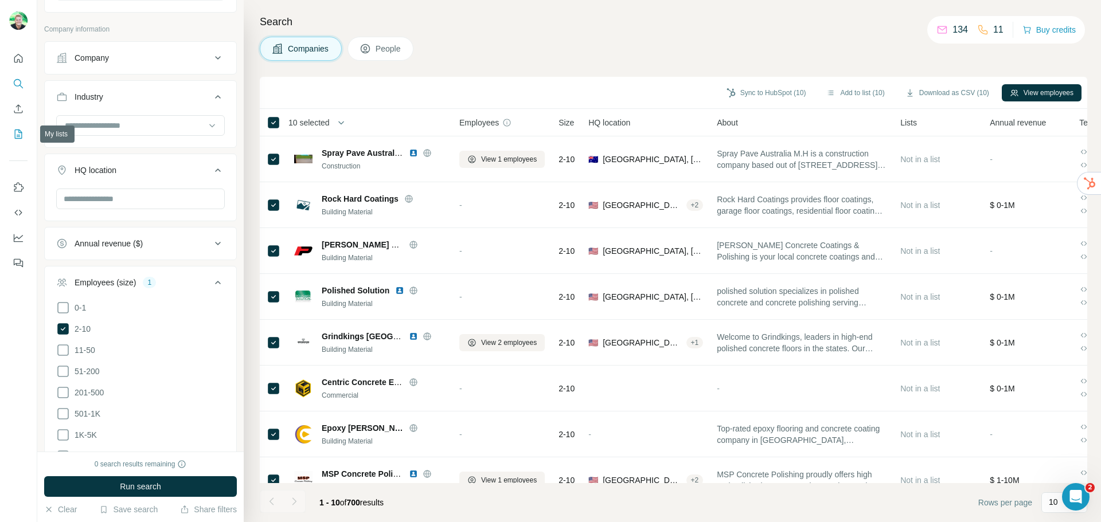
click at [18, 143] on button "My lists" at bounding box center [18, 134] width 18 height 21
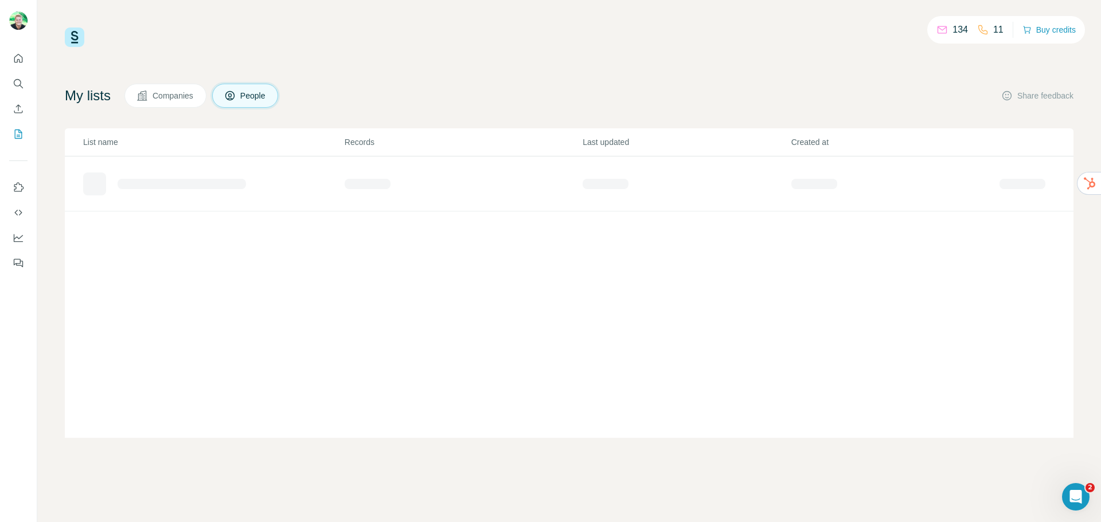
click at [28, 112] on div at bounding box center [18, 157] width 37 height 232
click at [21, 110] on icon "Enrich CSV" at bounding box center [18, 108] width 11 height 11
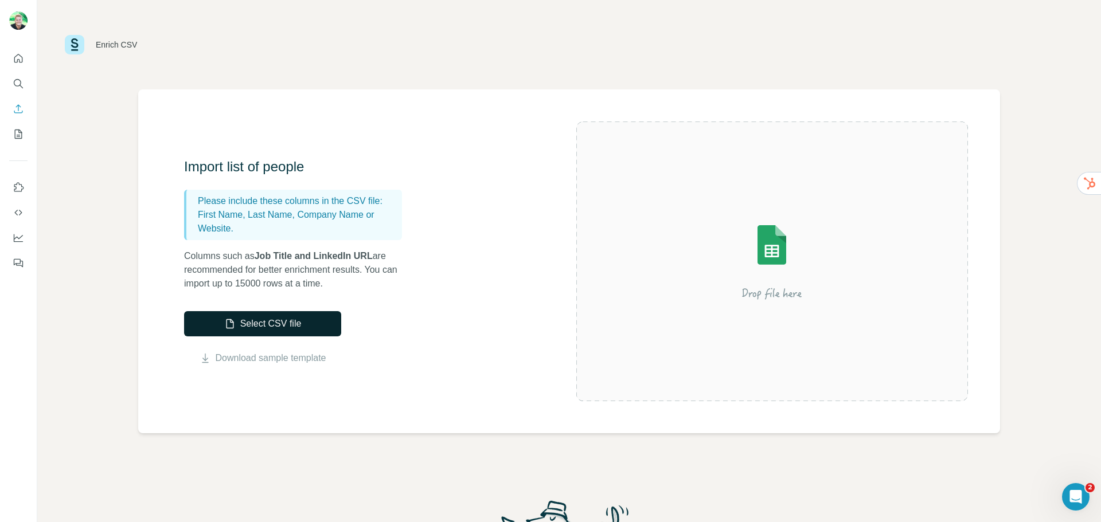
click at [238, 320] on button "Select CSV file" at bounding box center [262, 323] width 157 height 25
